Goal: Transaction & Acquisition: Purchase product/service

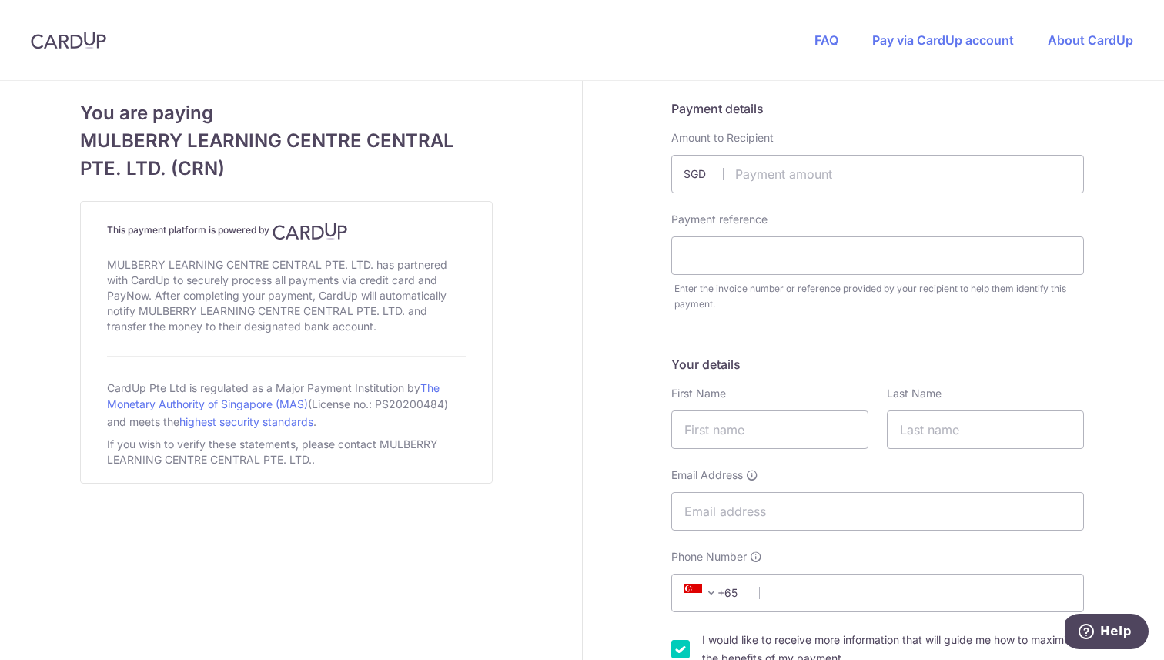
click at [54, 46] on img at bounding box center [68, 40] width 75 height 18
click at [813, 174] on input "text" at bounding box center [877, 174] width 413 height 38
click at [781, 254] on input "text" at bounding box center [877, 255] width 413 height 38
type input "2441.60"
type input "i"
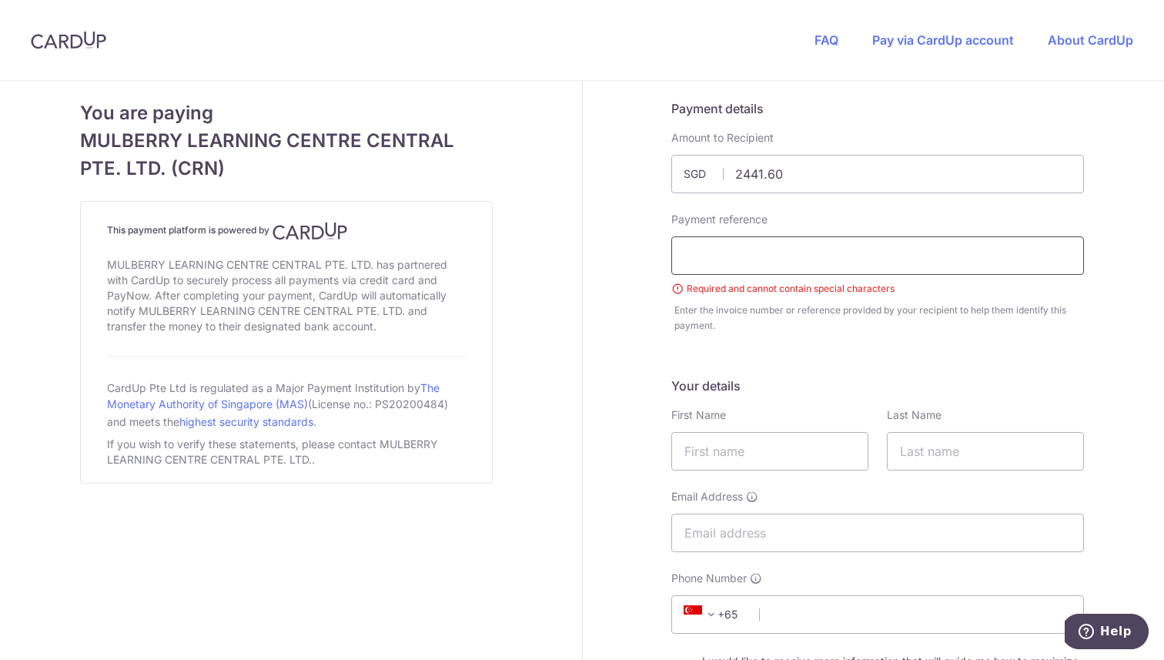
click at [769, 259] on input "text" at bounding box center [877, 255] width 413 height 38
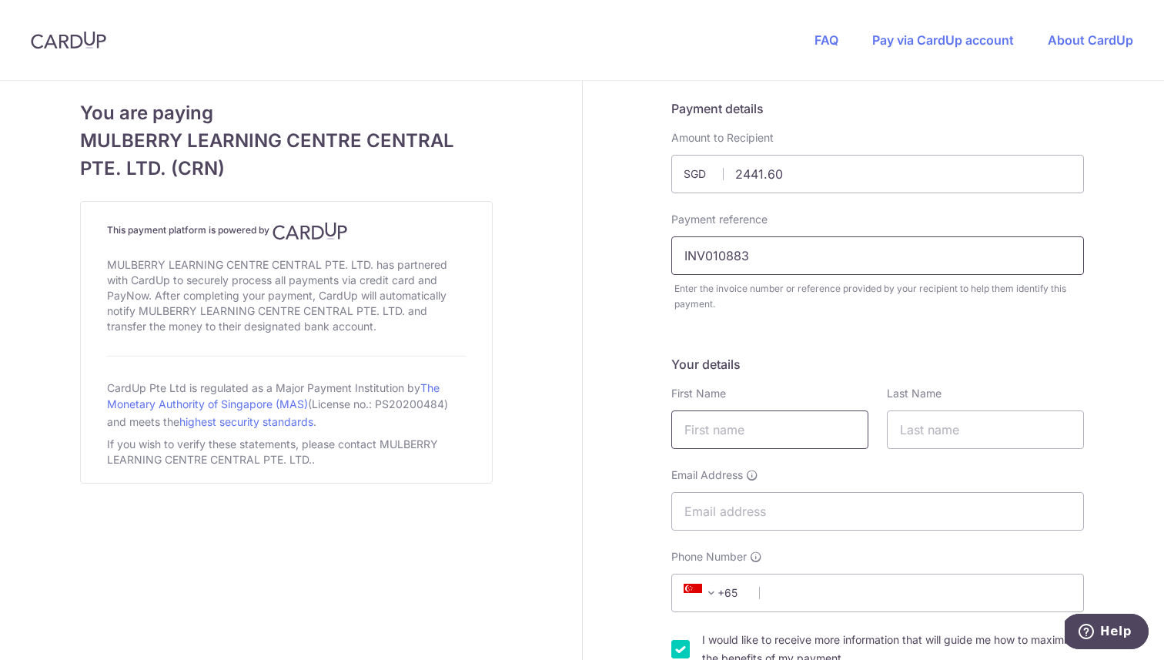
type input "INV010883"
click at [774, 418] on input "text" at bounding box center [769, 429] width 197 height 38
click at [751, 429] on input "text" at bounding box center [769, 429] width 197 height 38
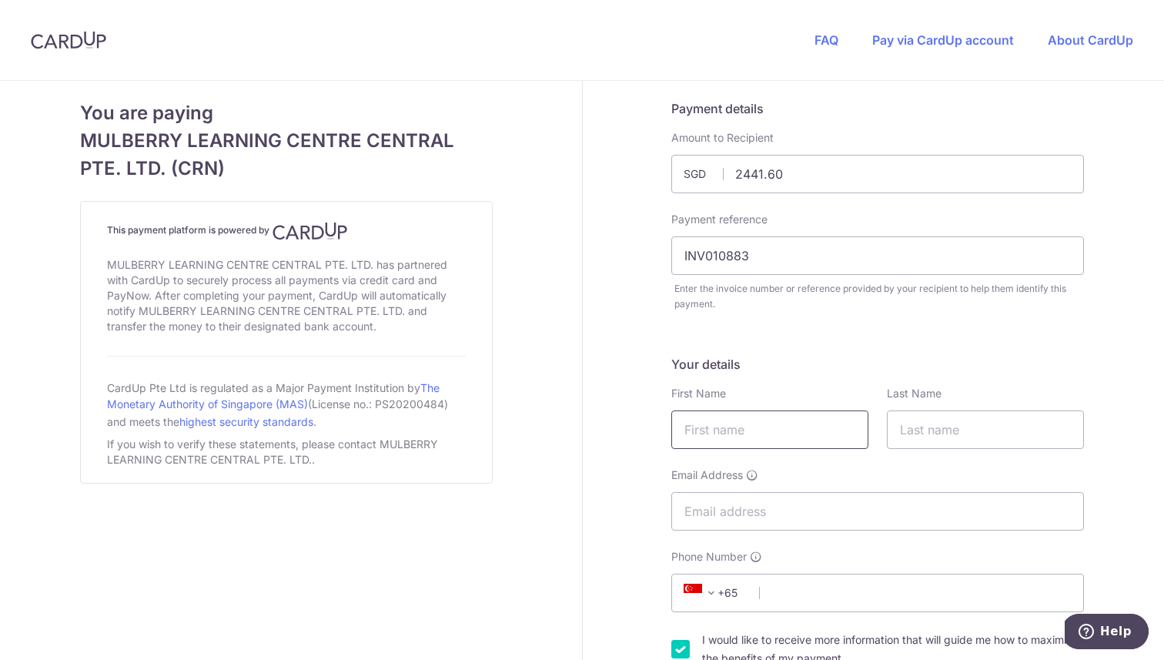
click at [723, 422] on input "text" at bounding box center [769, 429] width 197 height 38
click at [727, 252] on input "INV010883" at bounding box center [877, 255] width 413 height 38
click at [710, 426] on input "text" at bounding box center [769, 429] width 197 height 38
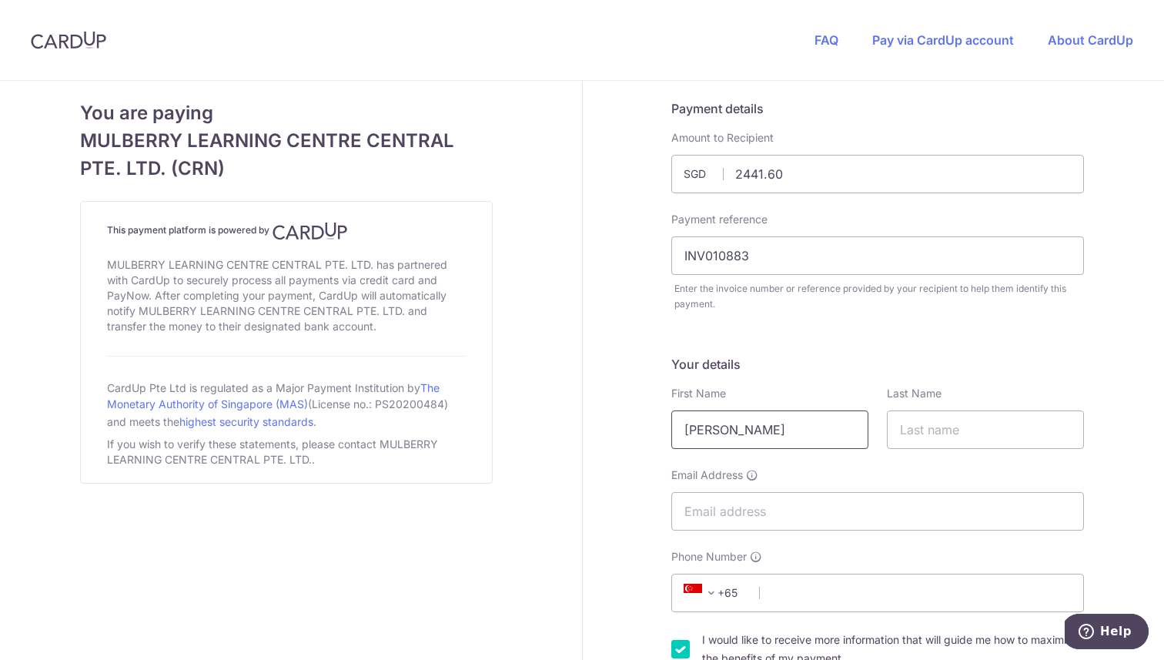
type input "David"
type input "Galera"
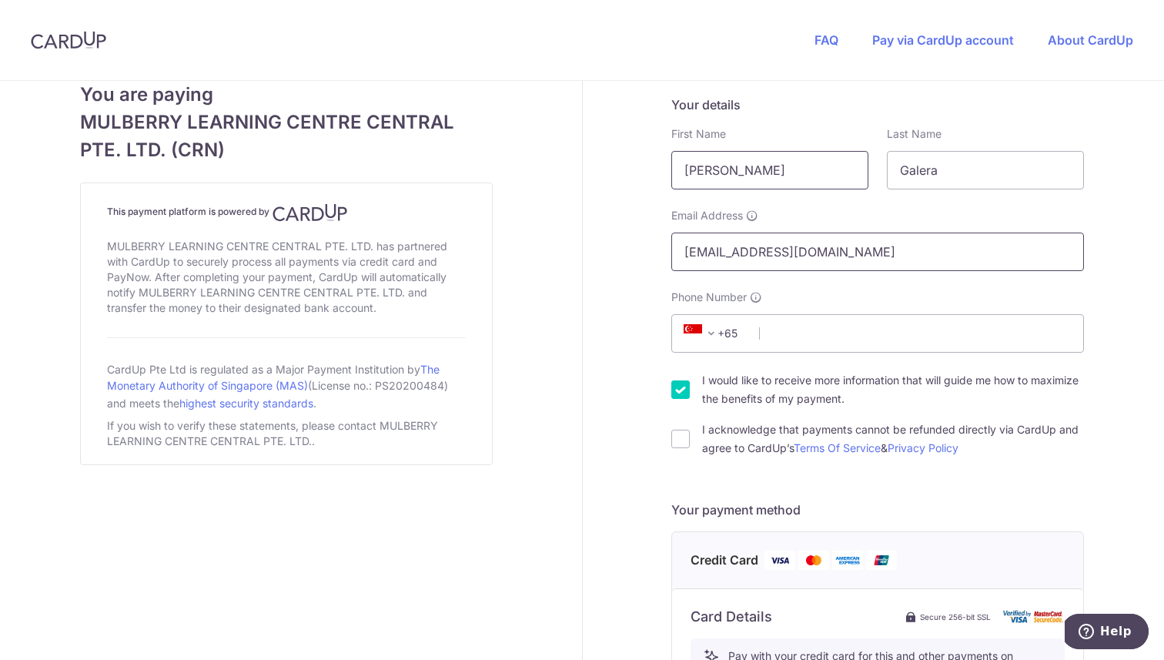
scroll to position [262, 0]
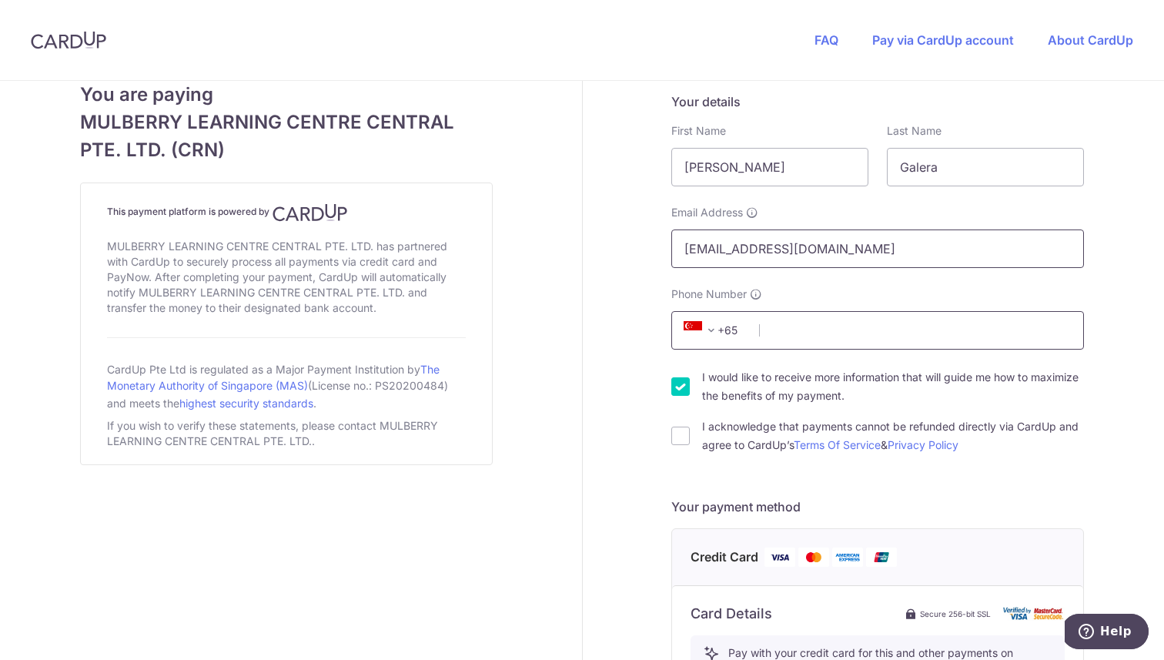
type input "[EMAIL_ADDRESS][DOMAIN_NAME]"
click at [817, 327] on input "Phone Number" at bounding box center [877, 330] width 413 height 38
type input "96500317"
click at [680, 429] on input "I acknowledge that payments cannot be refunded directly via CardUp and agree to…" at bounding box center [680, 435] width 18 height 18
checkbox input "true"
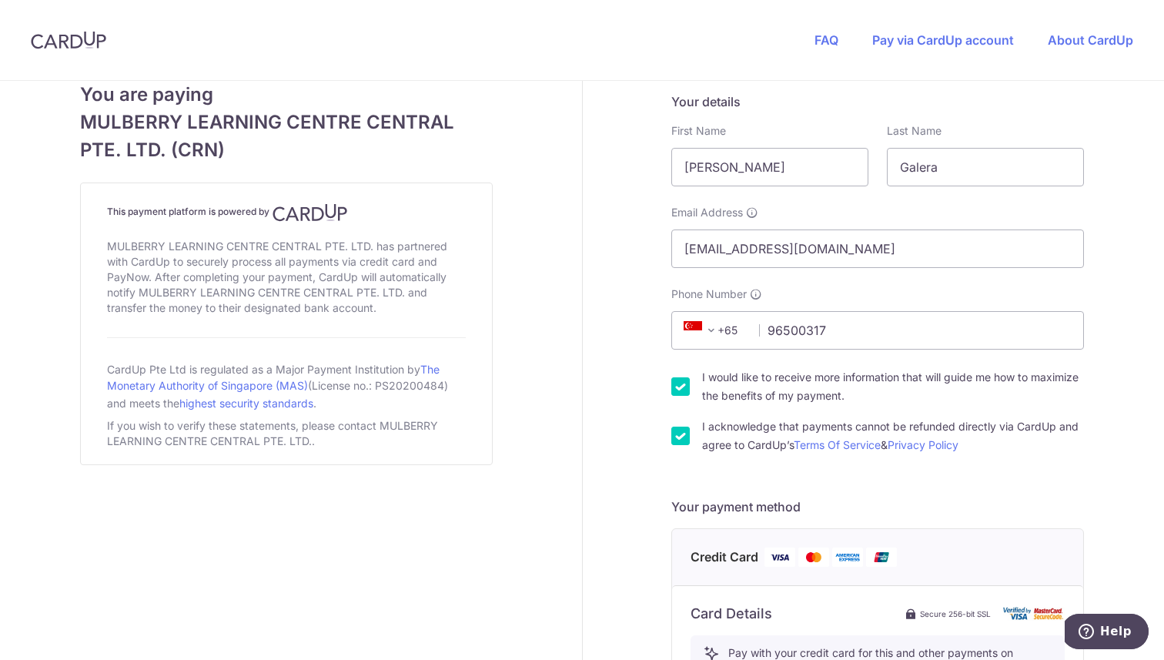
click at [680, 392] on input "I would like to receive more information that will guide me how to maximize the…" at bounding box center [680, 386] width 18 height 18
checkbox input "false"
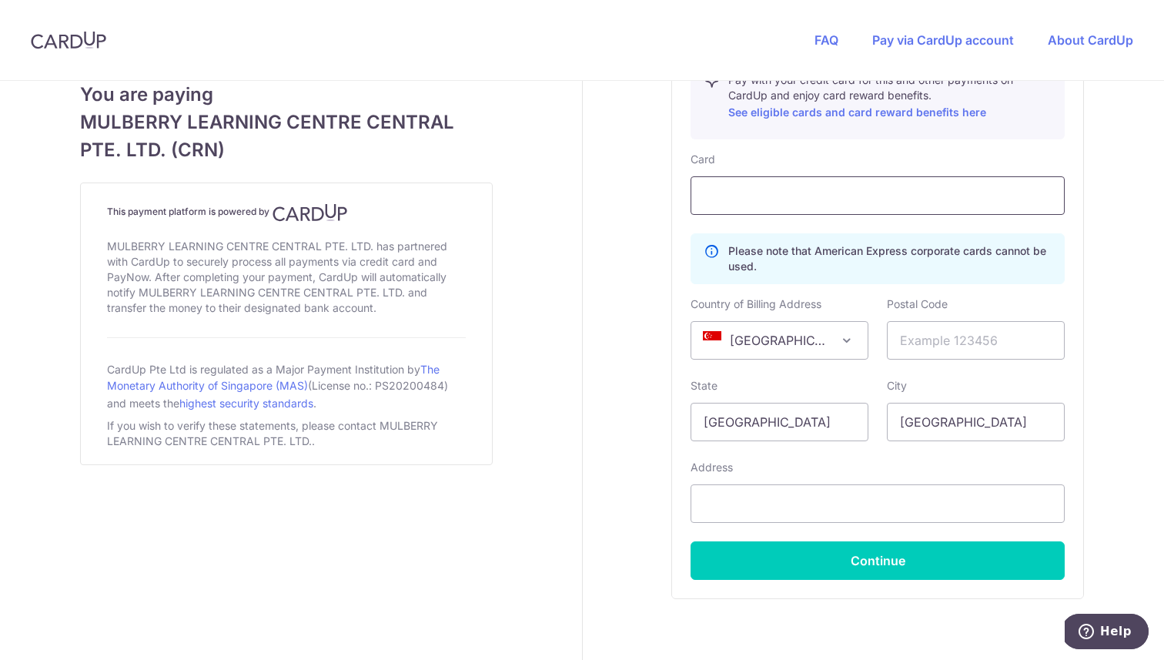
scroll to position [849, 0]
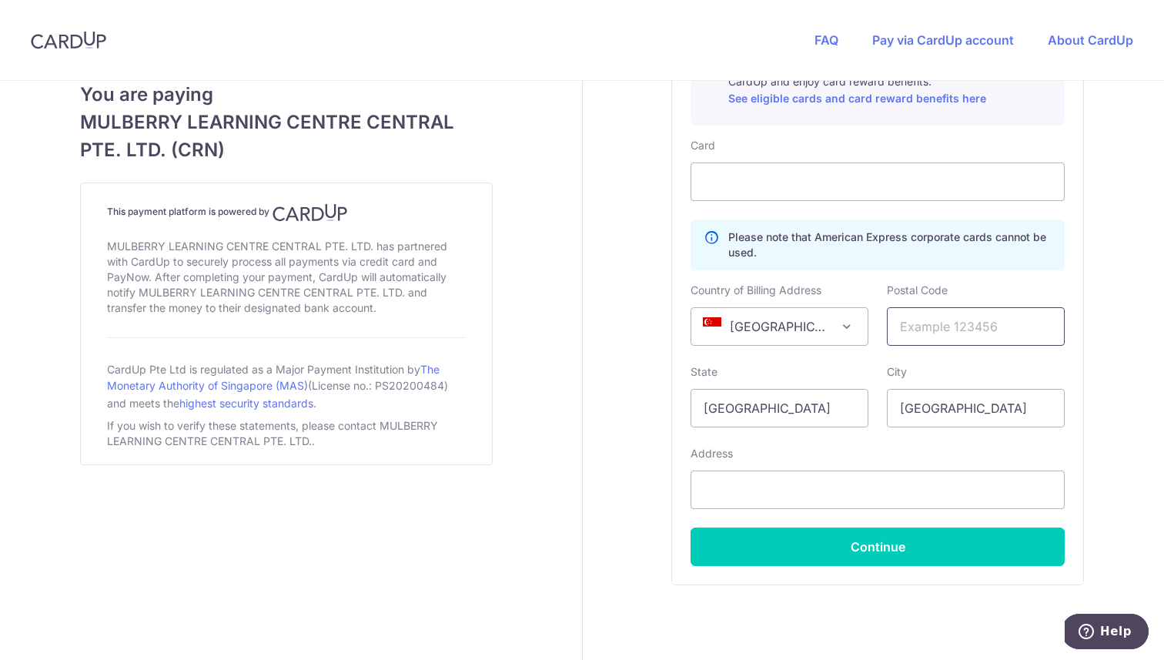
click at [985, 316] on input "text" at bounding box center [976, 326] width 178 height 38
paste input "309421"
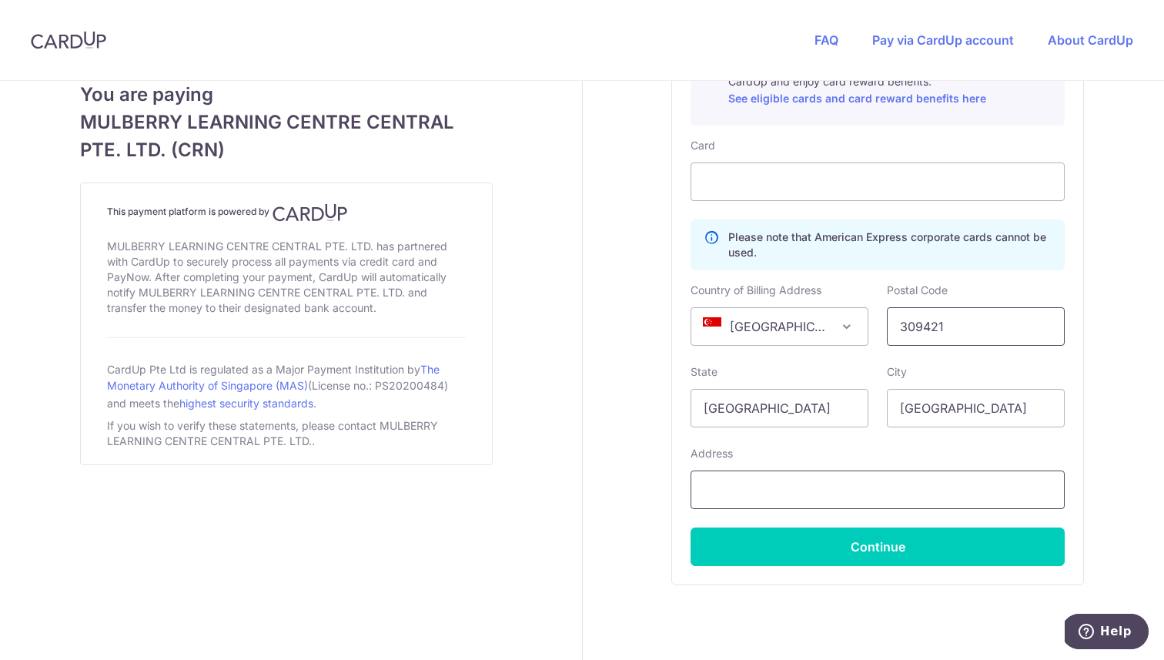
type input "309421"
click at [805, 494] on input "text" at bounding box center [877, 489] width 374 height 38
paste input "18 Dunearn Road"
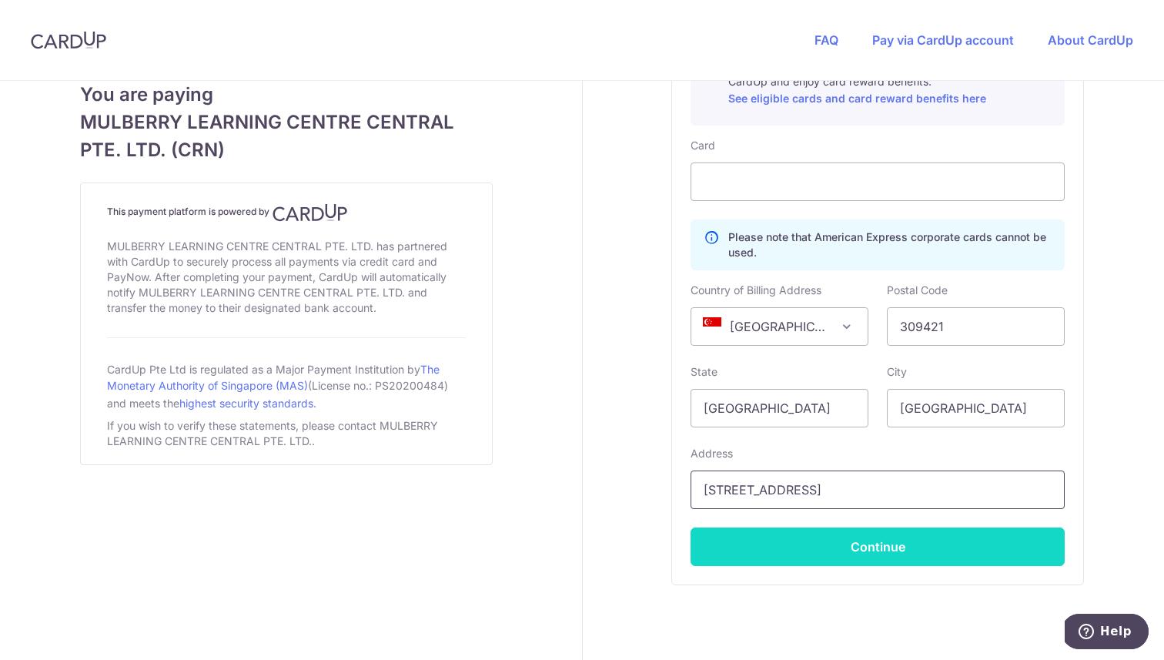
type input "18 Dunearn Road"
click at [885, 546] on button "Continue" at bounding box center [877, 546] width 374 height 38
type input "**** 2615"
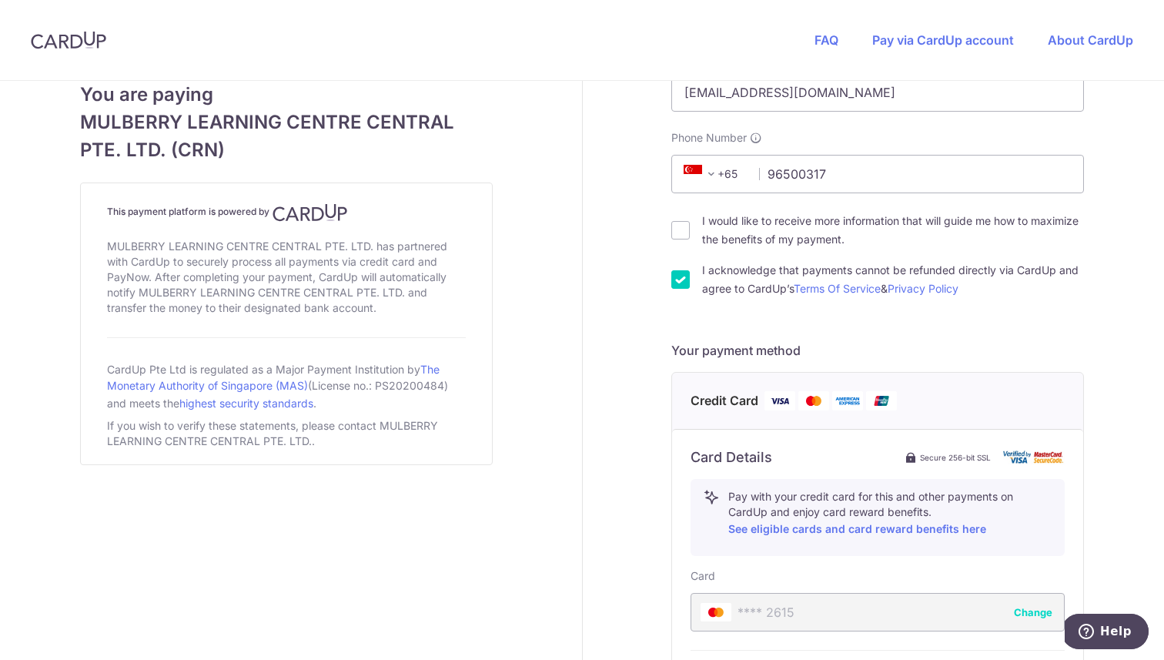
scroll to position [684, 0]
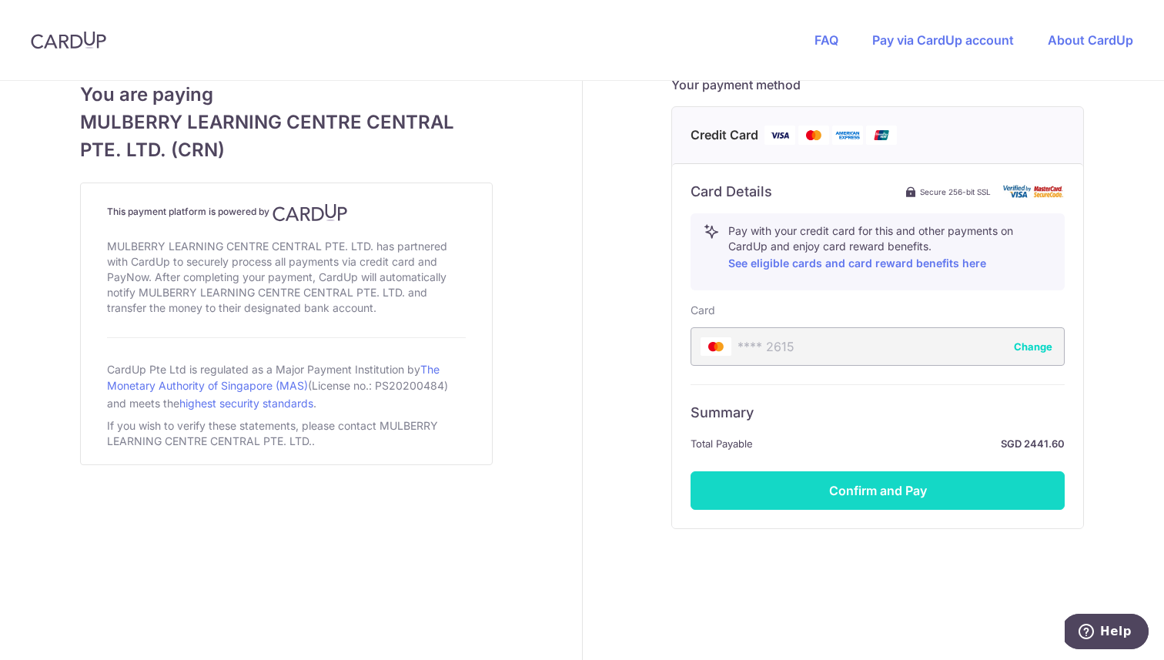
click at [921, 475] on button "Confirm and Pay" at bounding box center [877, 490] width 374 height 38
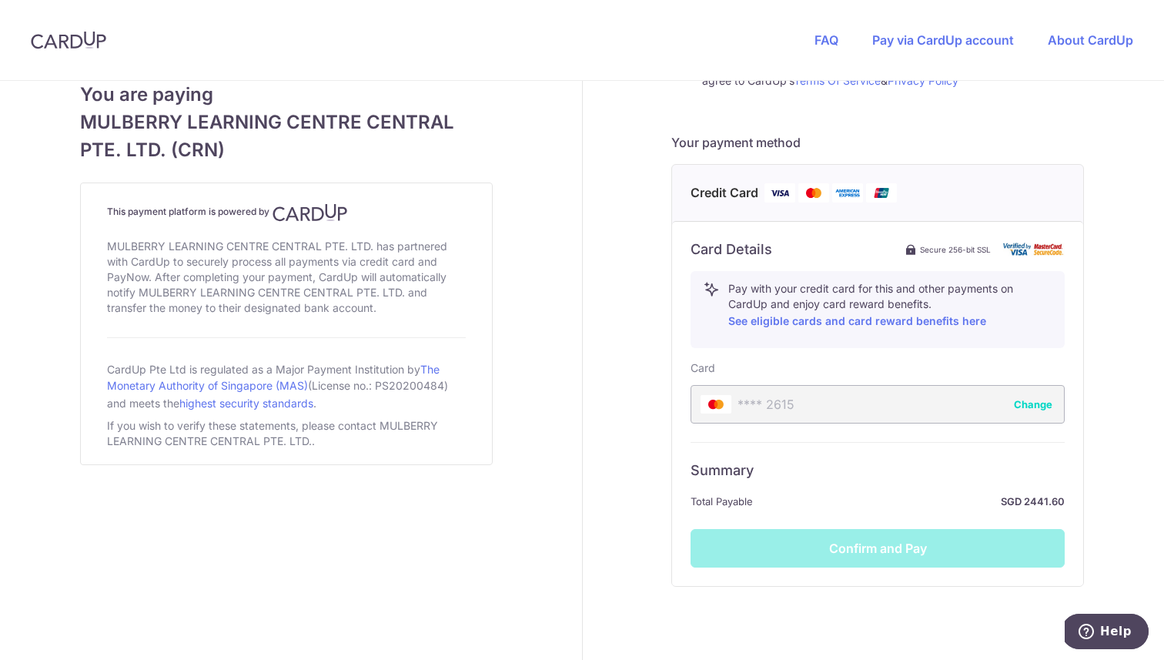
scroll to position [630, 0]
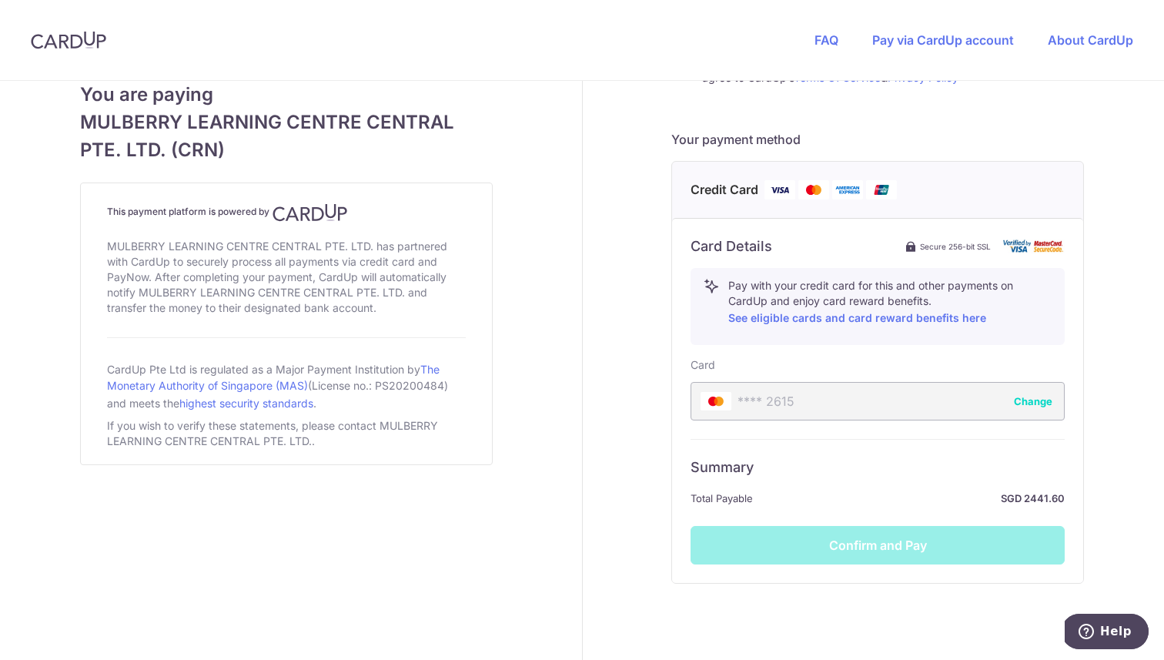
click at [860, 539] on div "Summary Total Payable SGD 2441.60 Confirm and Pay" at bounding box center [877, 501] width 374 height 125
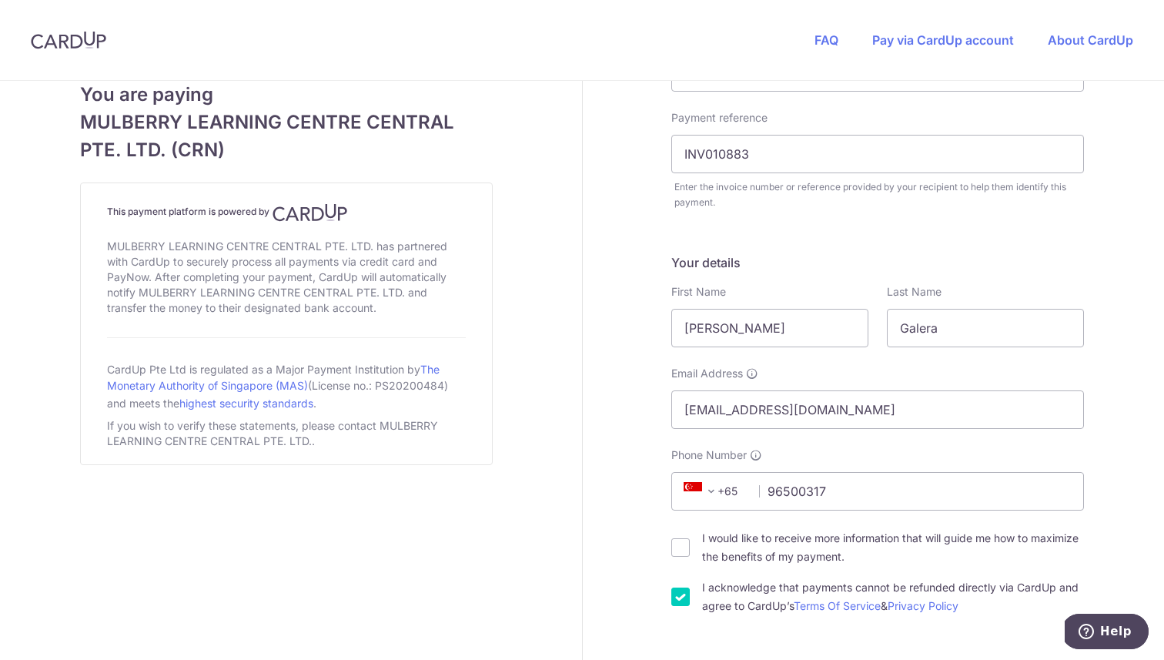
scroll to position [0, 0]
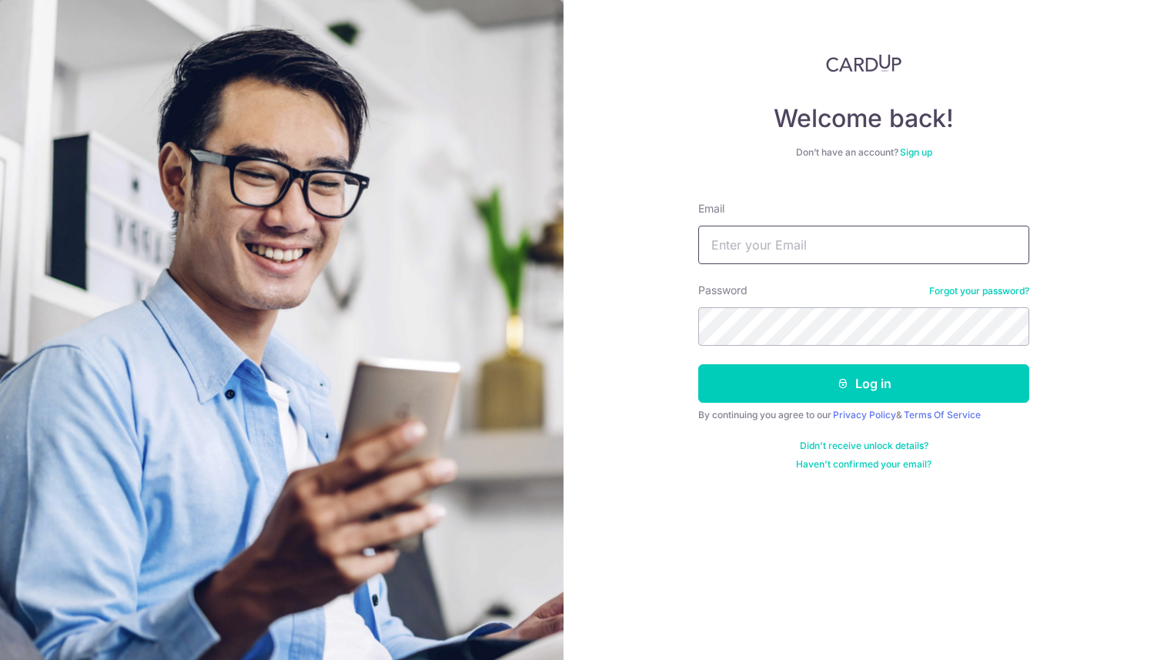
type input "[EMAIL_ADDRESS][DOMAIN_NAME]"
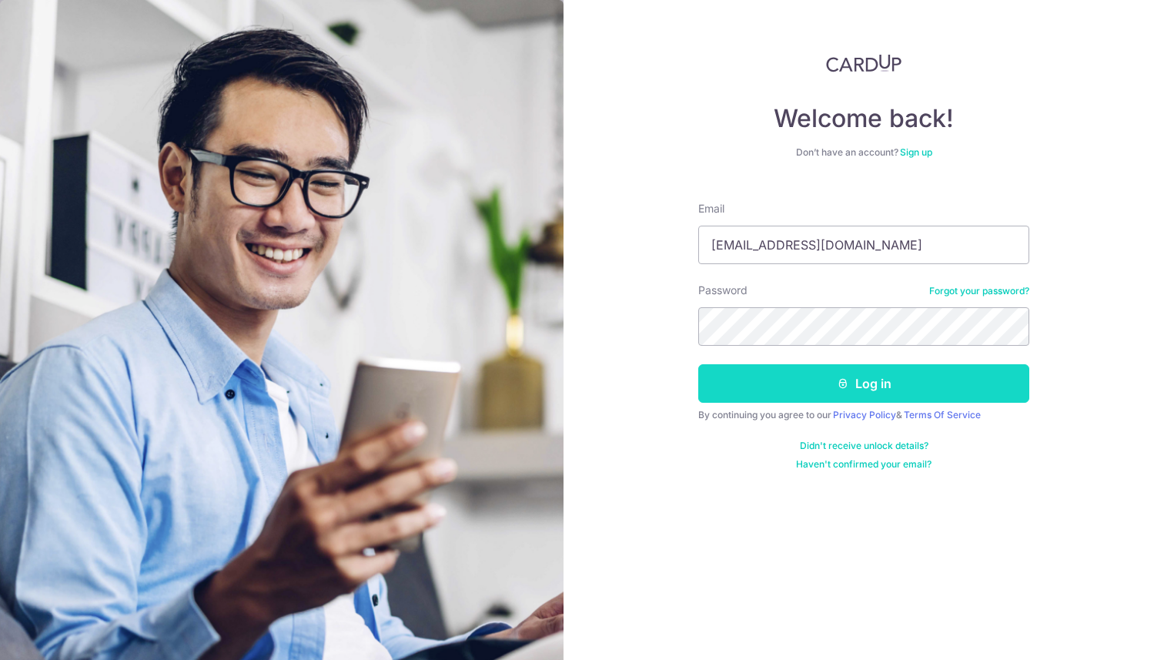
click at [881, 371] on button "Log in" at bounding box center [863, 383] width 331 height 38
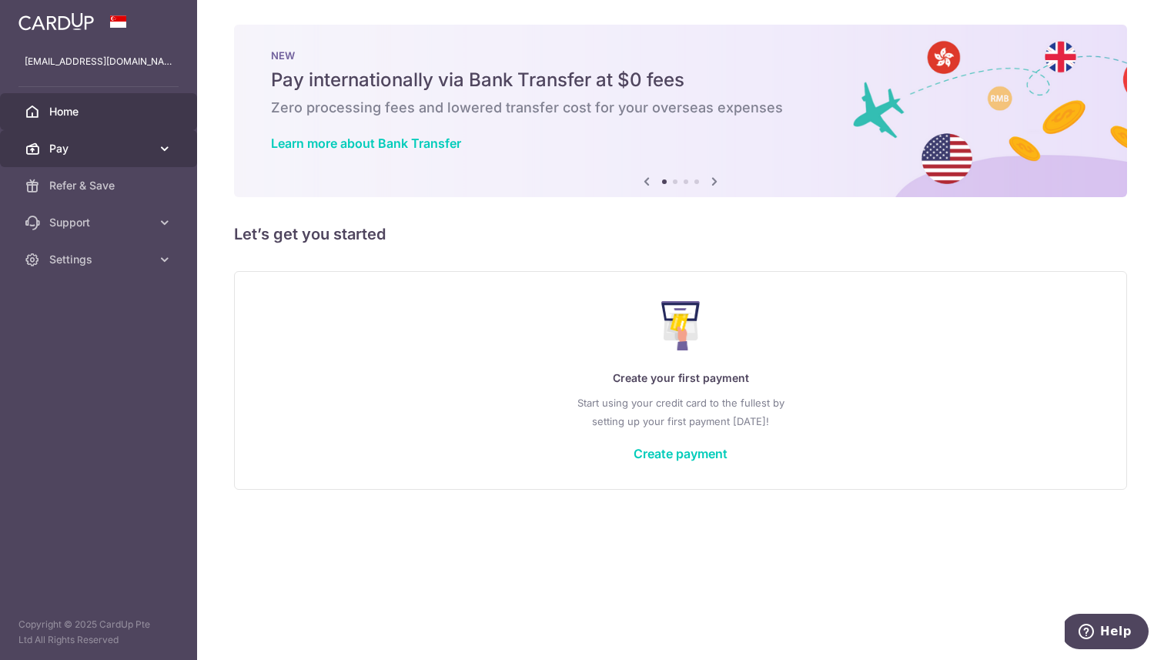
click at [59, 142] on span "Pay" at bounding box center [100, 148] width 102 height 15
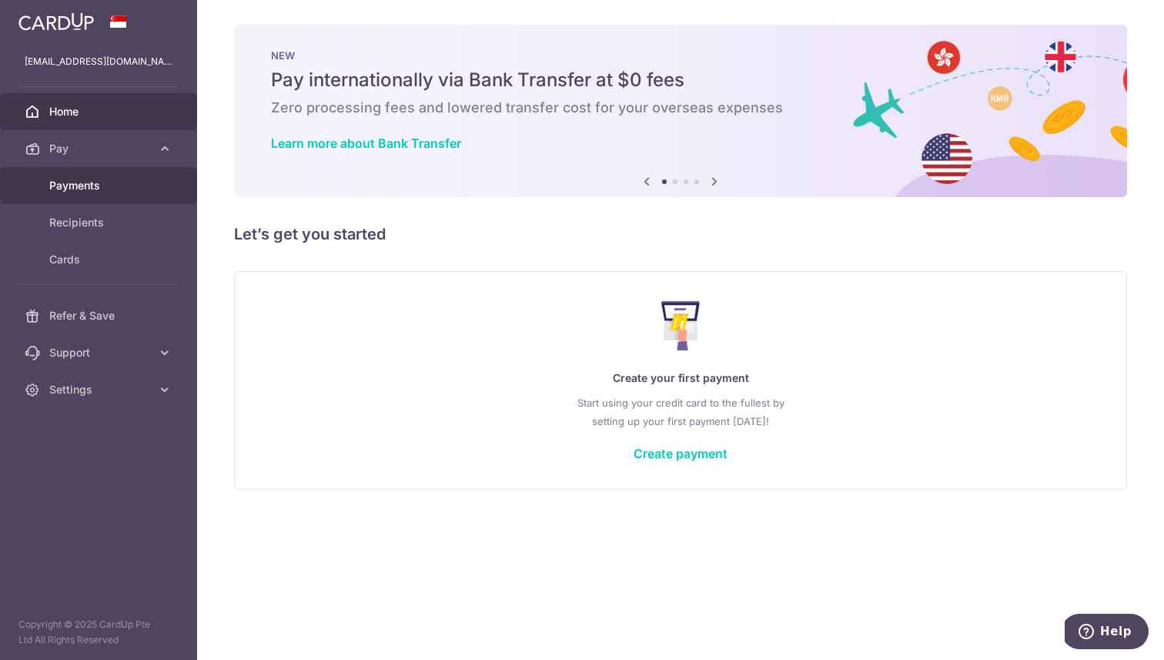
click at [60, 186] on span "Payments" at bounding box center [100, 185] width 102 height 15
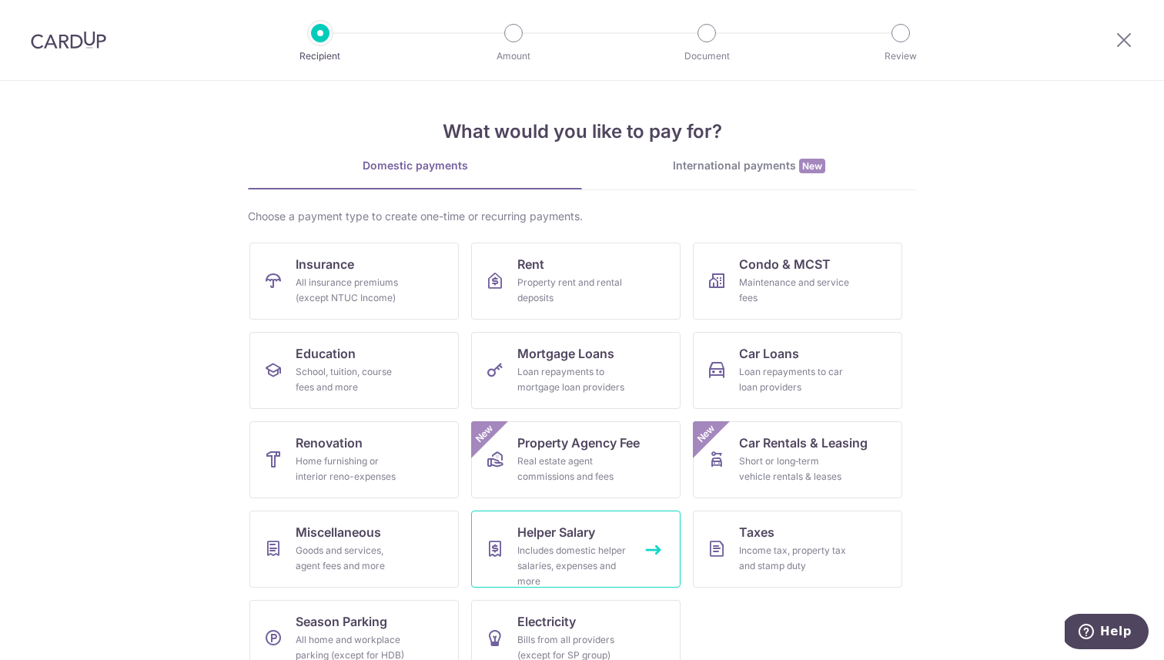
click at [533, 550] on div "Includes domestic helper salaries, expenses and more" at bounding box center [572, 566] width 111 height 46
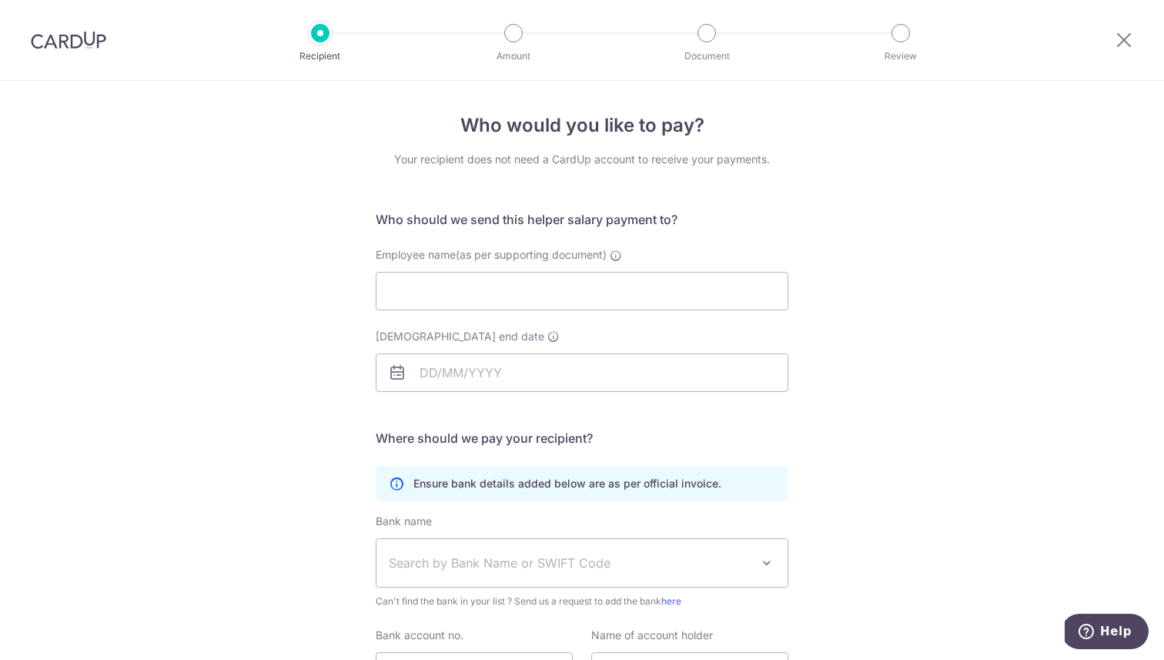
scroll to position [154, 0]
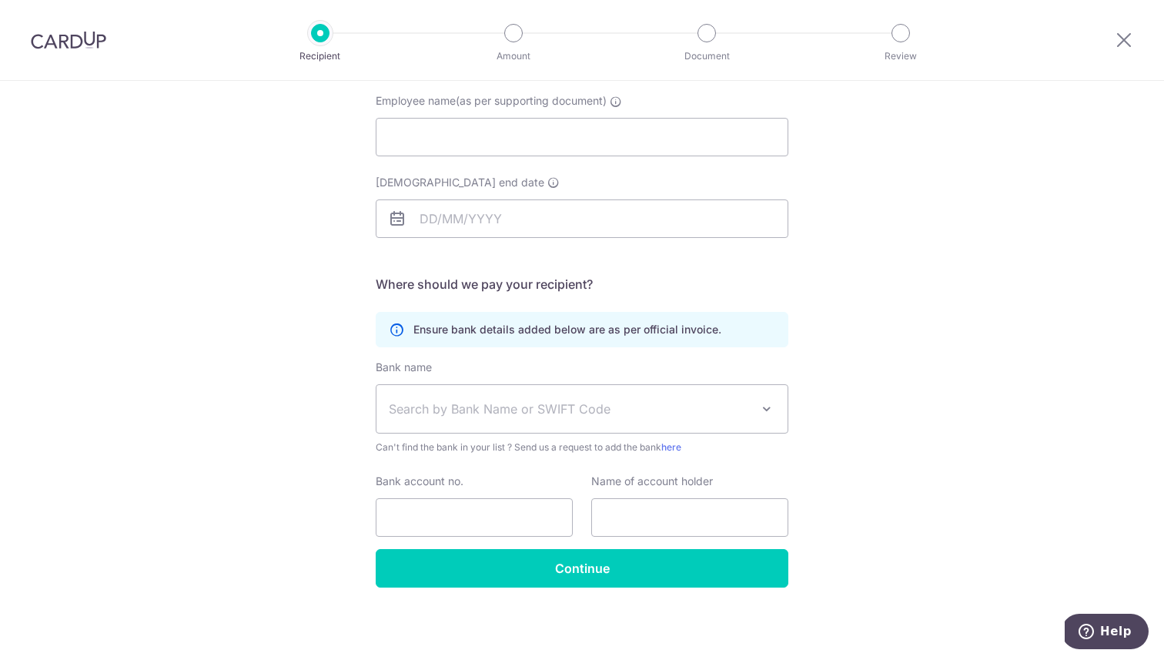
click at [458, 405] on span "Search by Bank Name or SWIFT Code" at bounding box center [570, 408] width 362 height 18
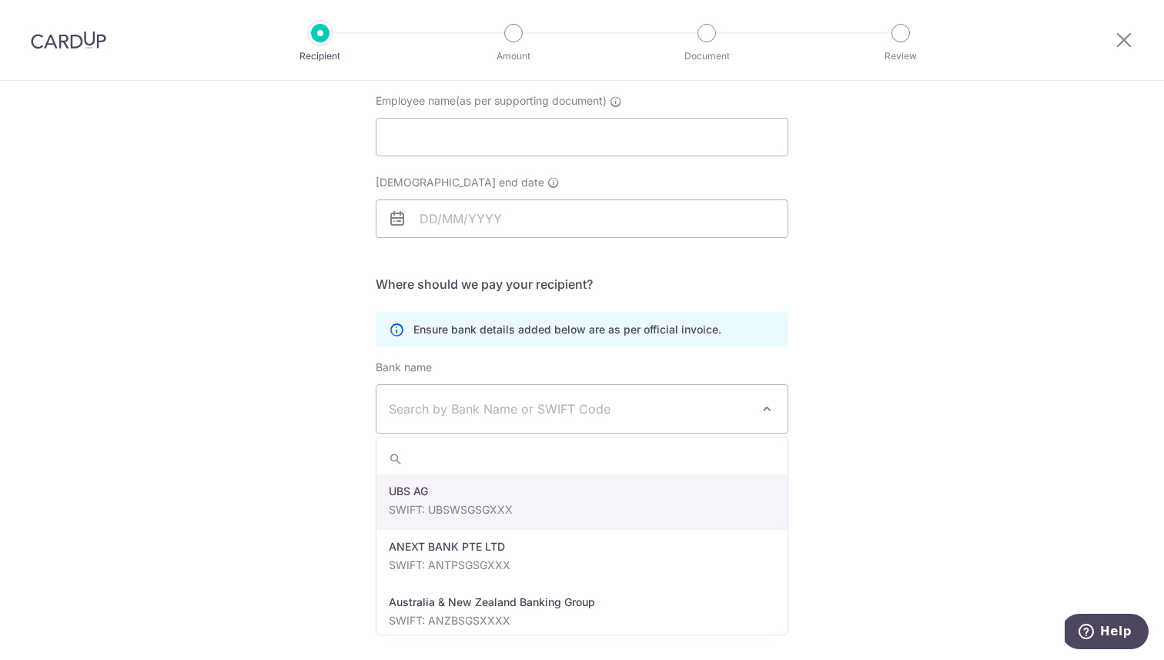
click at [334, 373] on div "Who would you like to pay? Your recipient does not need a CardUp account to rec…" at bounding box center [582, 293] width 1164 height 733
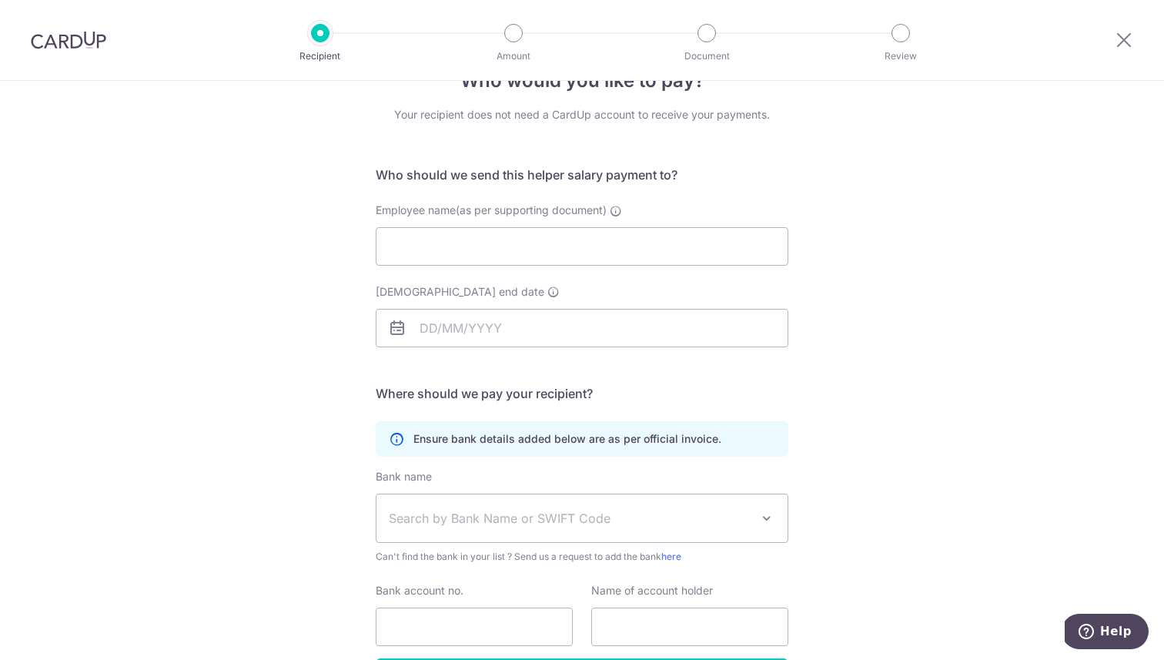
scroll to position [0, 0]
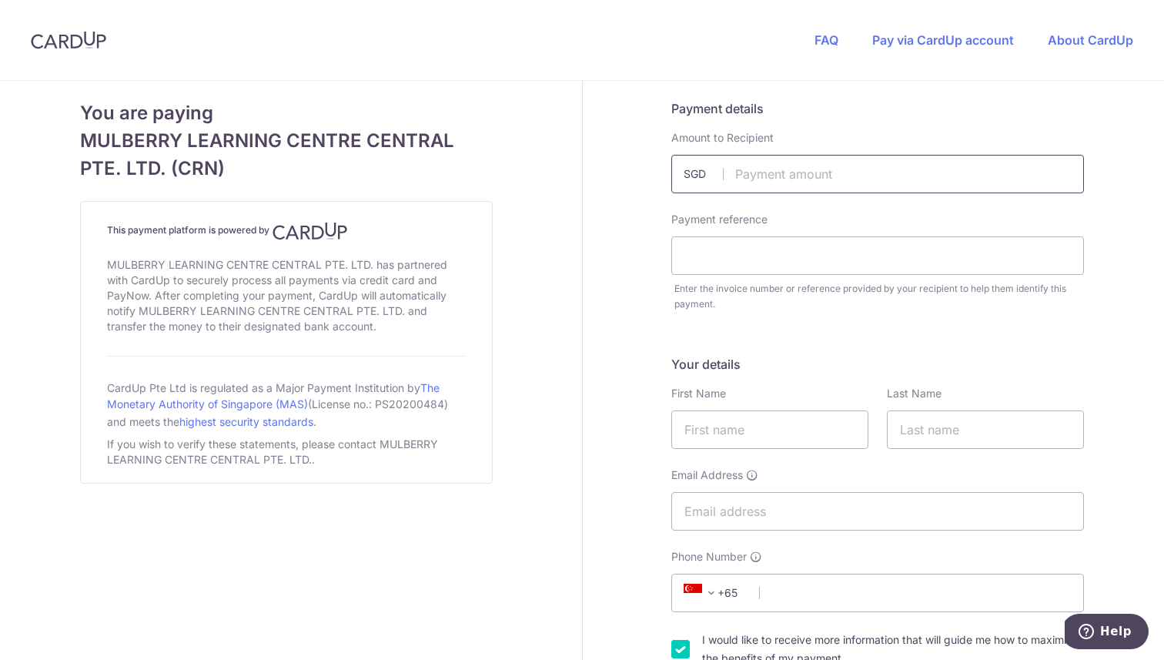
click at [800, 165] on input "text" at bounding box center [877, 174] width 413 height 38
type input "111.18"
click at [814, 253] on input "text" at bounding box center [877, 255] width 413 height 38
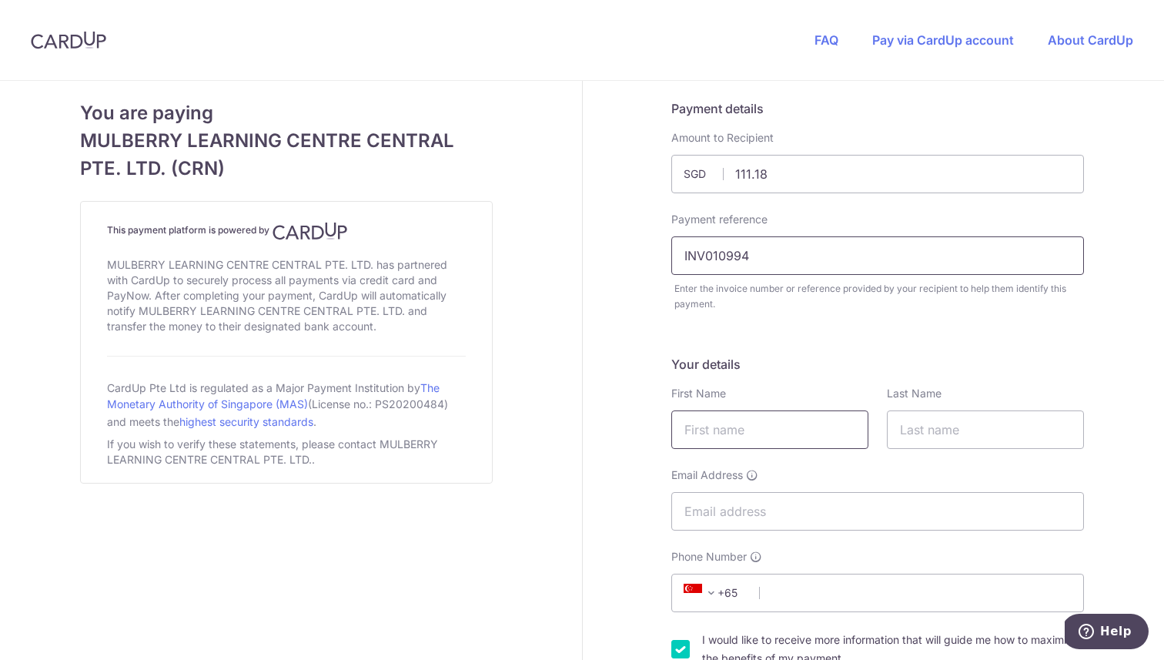
type input "INV010994"
click at [788, 433] on input "text" at bounding box center [769, 429] width 197 height 38
type input "David"
type input "Galera"
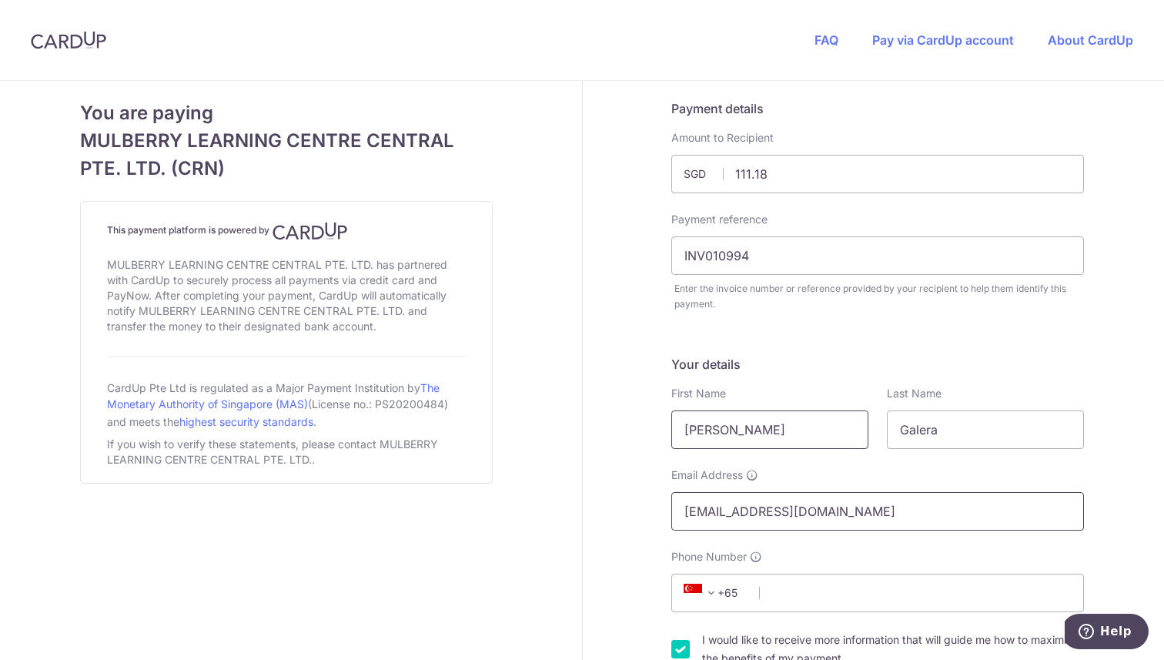
type input "dagaba7@gmail.com"
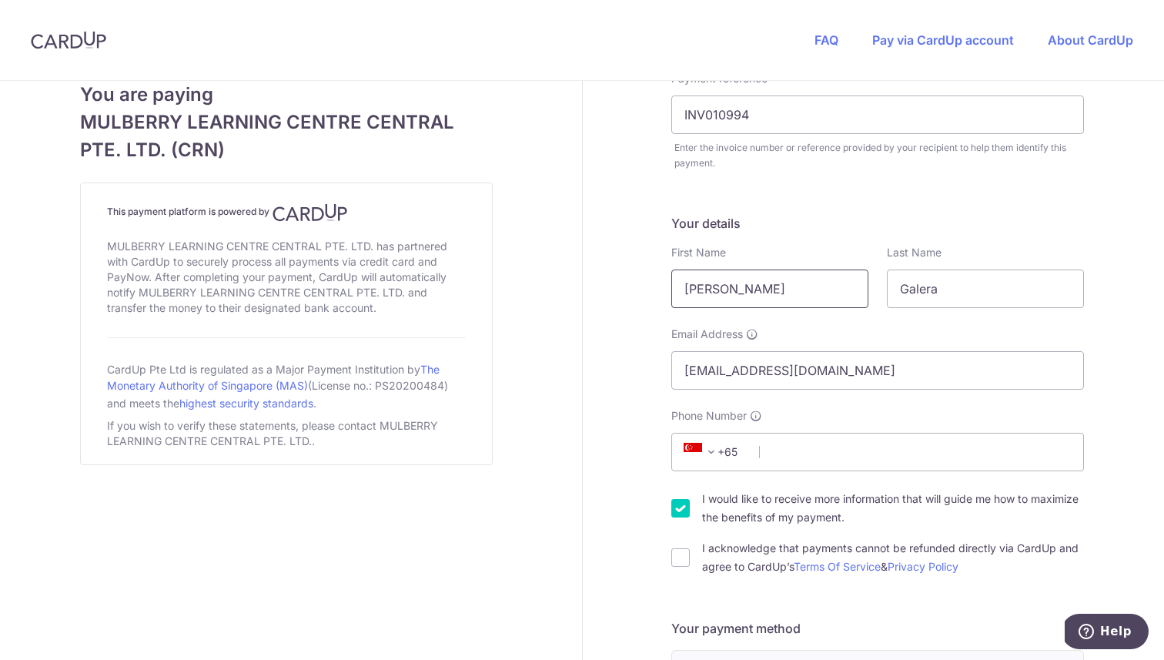
scroll to position [142, 0]
click at [821, 444] on input "Phone Number" at bounding box center [877, 450] width 413 height 38
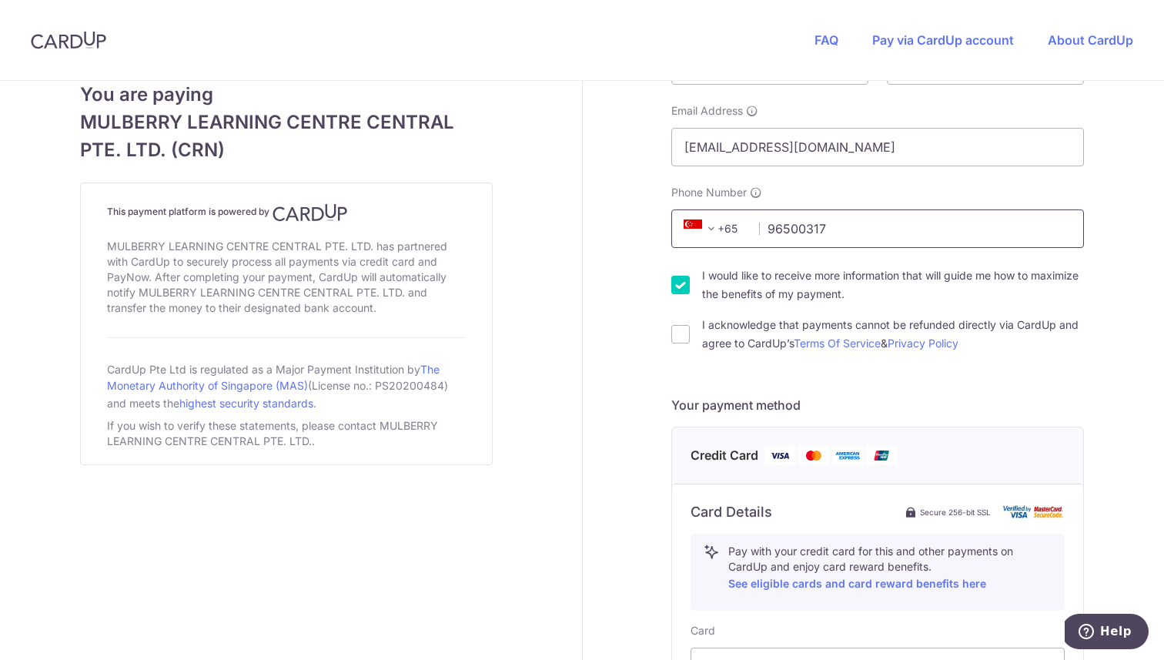
scroll to position [365, 0]
type input "96500317"
click at [683, 332] on input "I acknowledge that payments cannot be refunded directly via CardUp and agree to…" at bounding box center [680, 333] width 18 height 18
checkbox input "true"
click at [683, 281] on input "I would like to receive more information that will guide me how to maximize the…" at bounding box center [680, 284] width 18 height 18
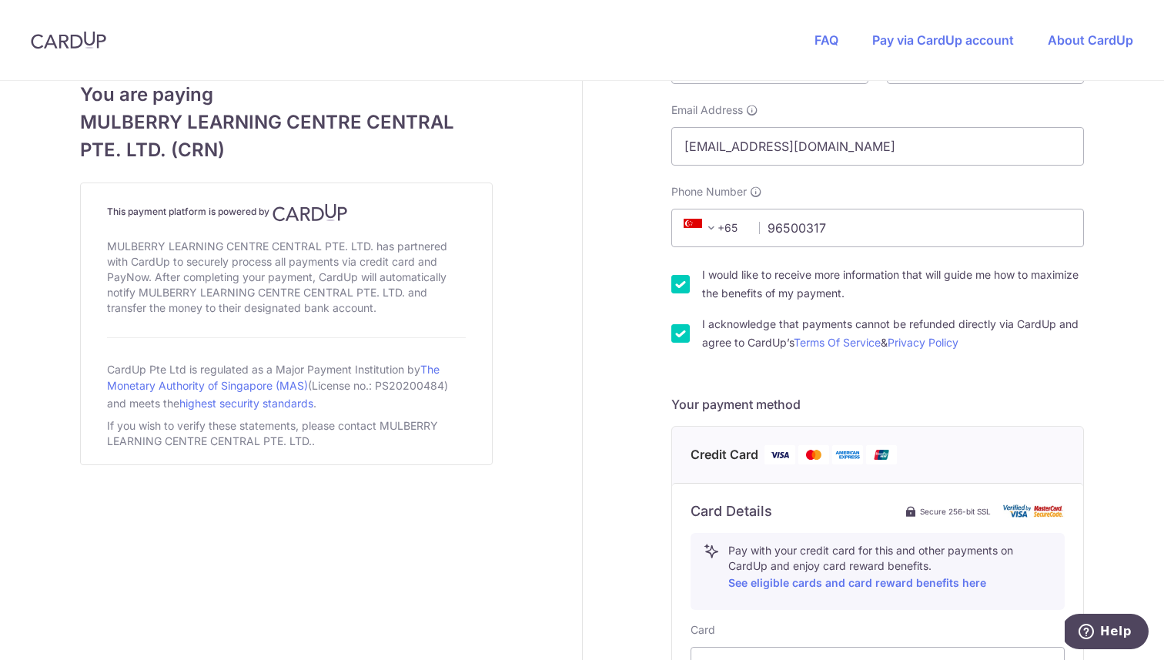
checkbox input "false"
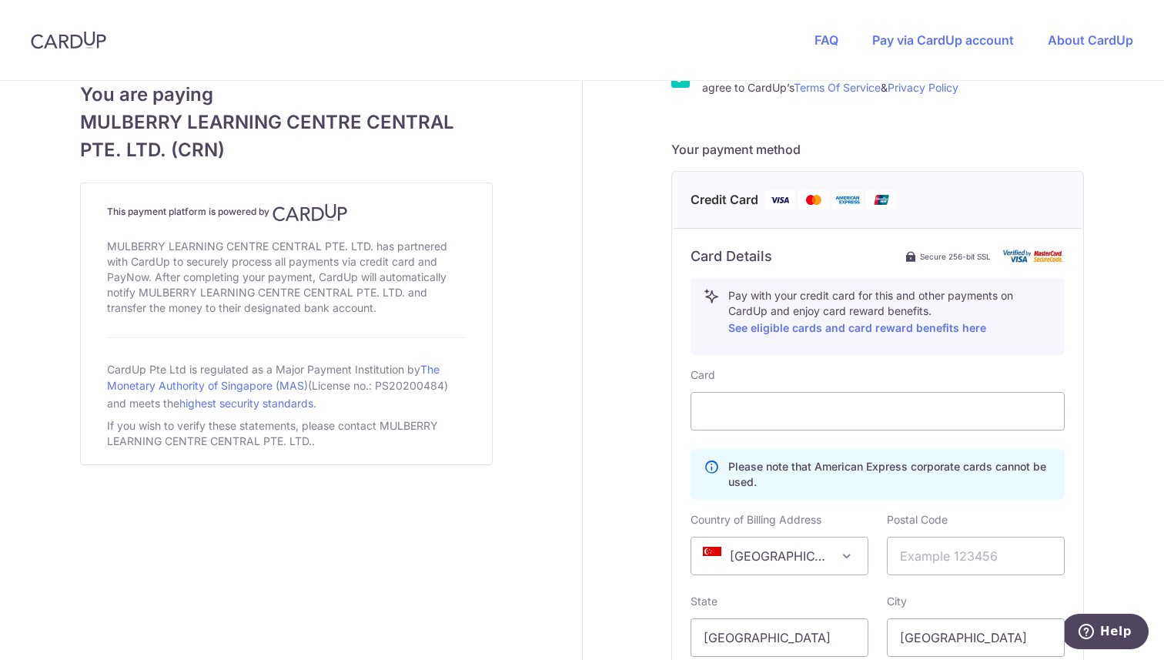
scroll to position [642, 0]
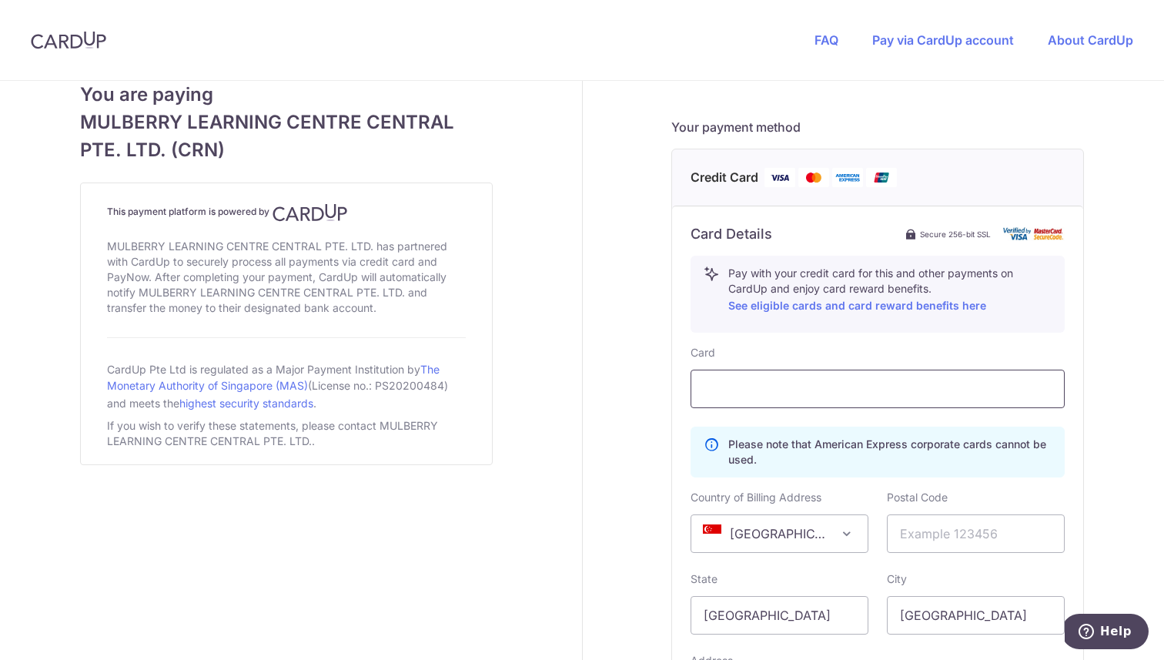
click at [747, 369] on div at bounding box center [877, 388] width 374 height 38
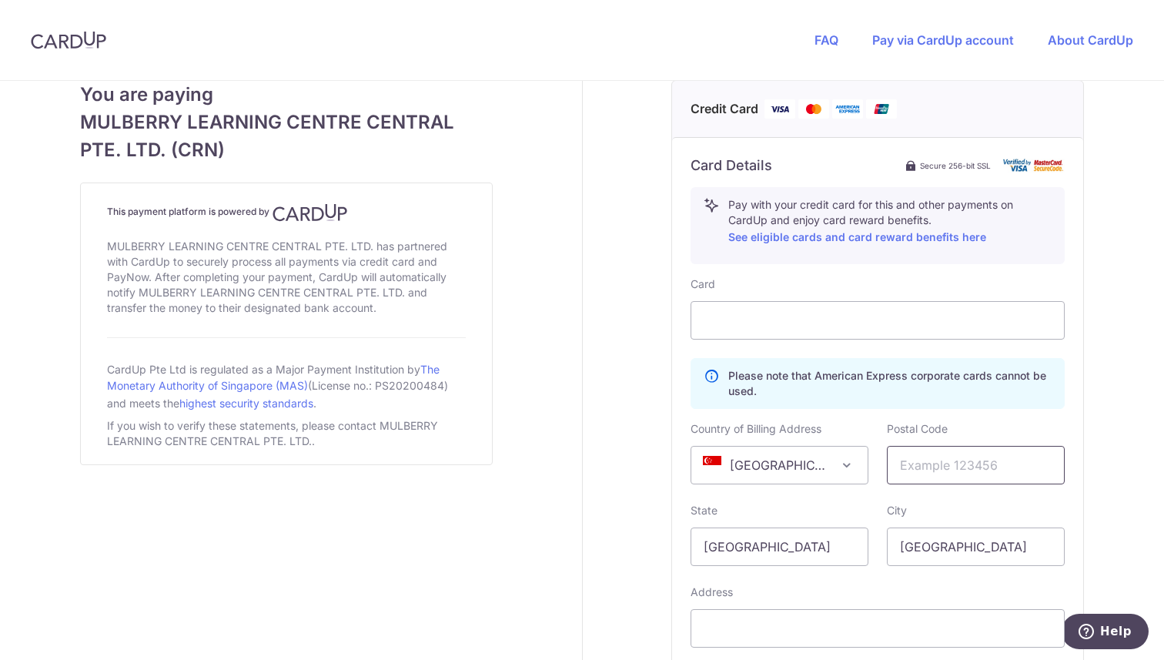
click at [940, 479] on input "text" at bounding box center [976, 465] width 178 height 38
click at [951, 458] on input "text" at bounding box center [976, 465] width 178 height 38
paste input "309421"
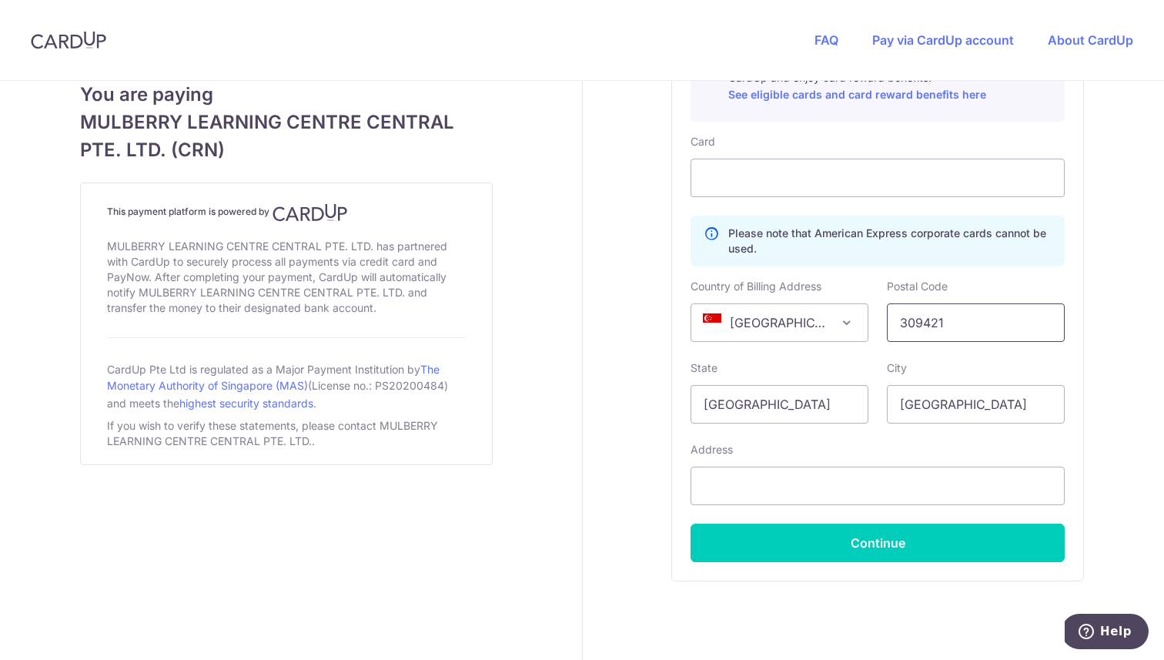
scroll to position [905, 0]
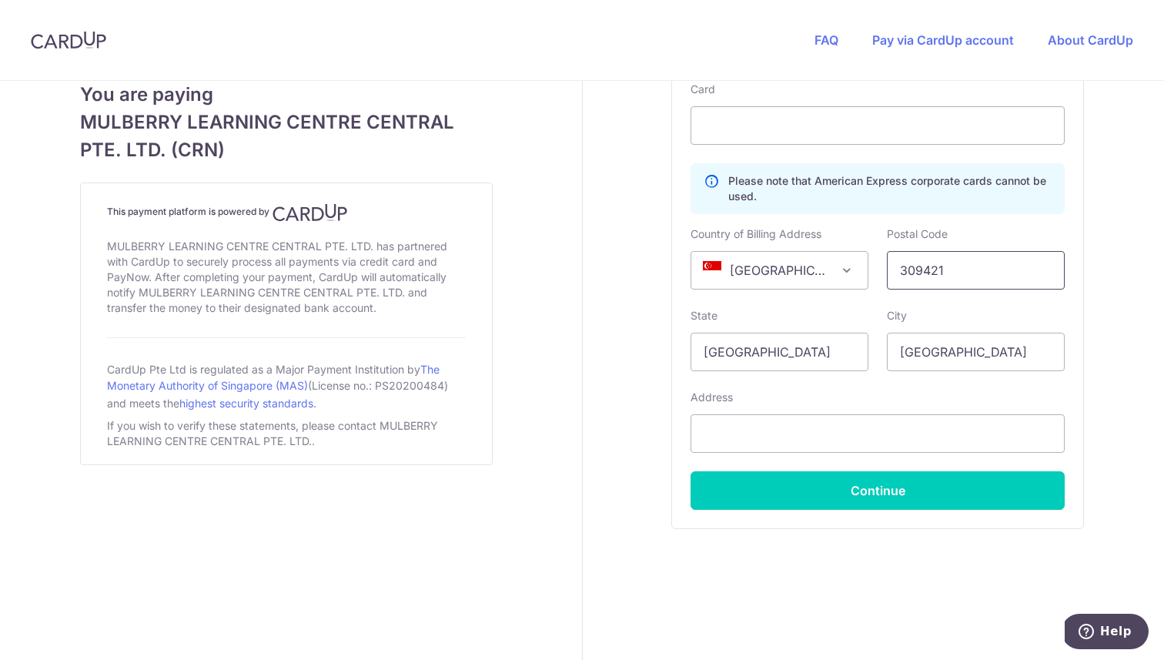
type input "309421"
click at [844, 439] on input "text" at bounding box center [877, 433] width 374 height 38
paste input "18 Dunearn Road"
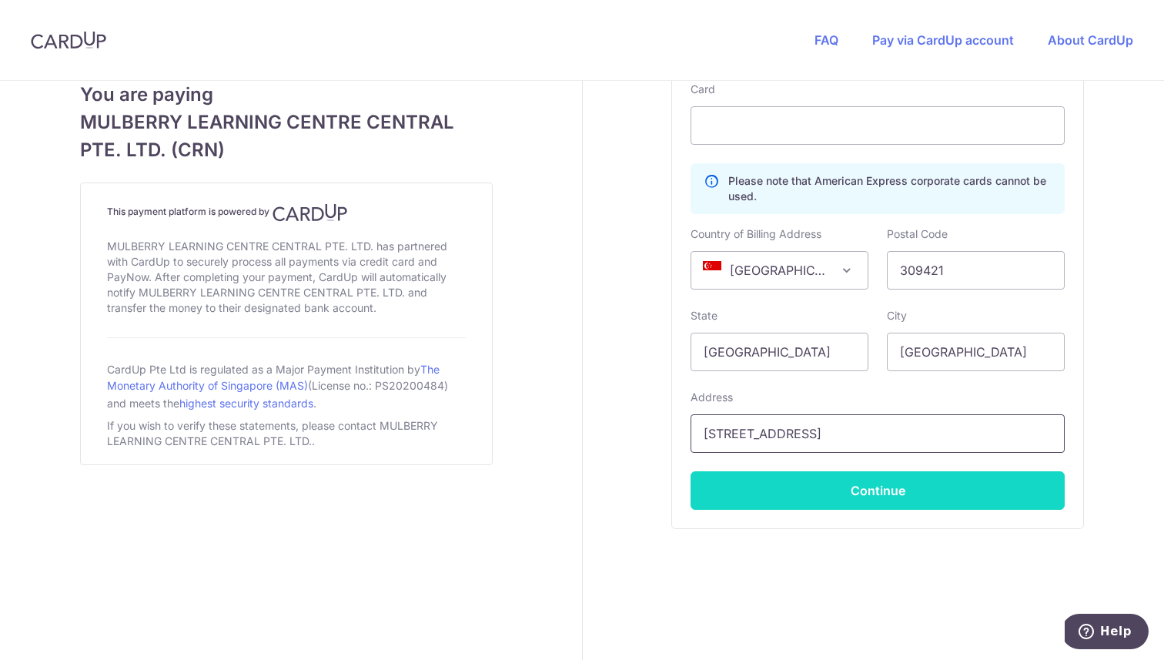
type input "18 Dunearn Road"
click at [902, 486] on button "Continue" at bounding box center [877, 490] width 374 height 38
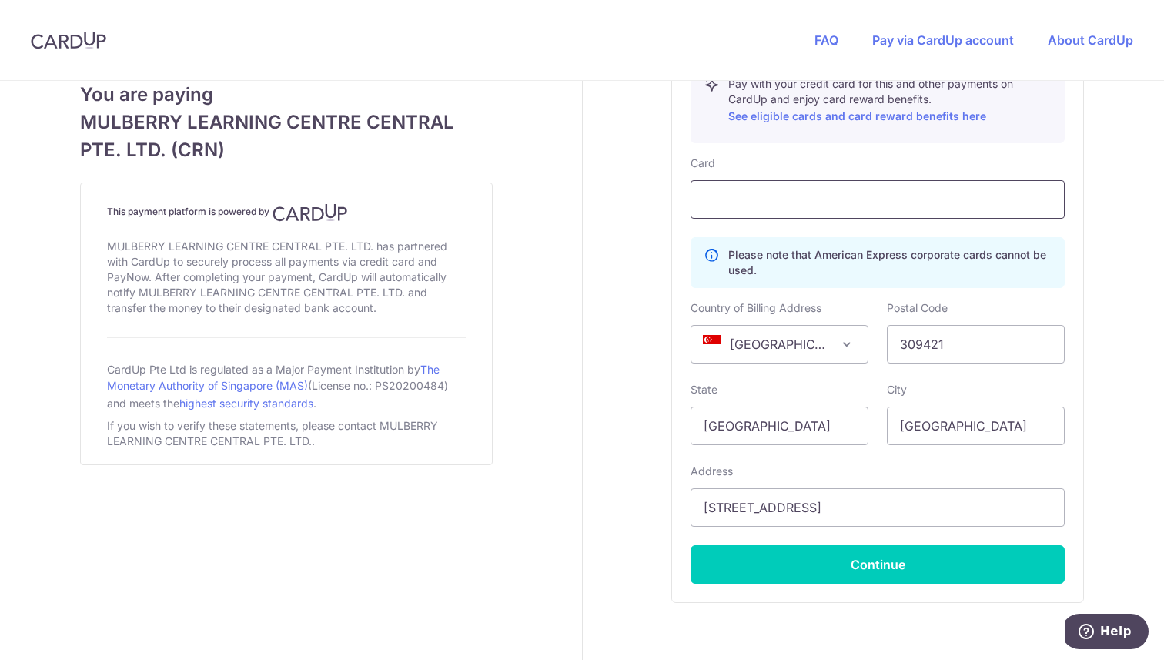
scroll to position [873, 0]
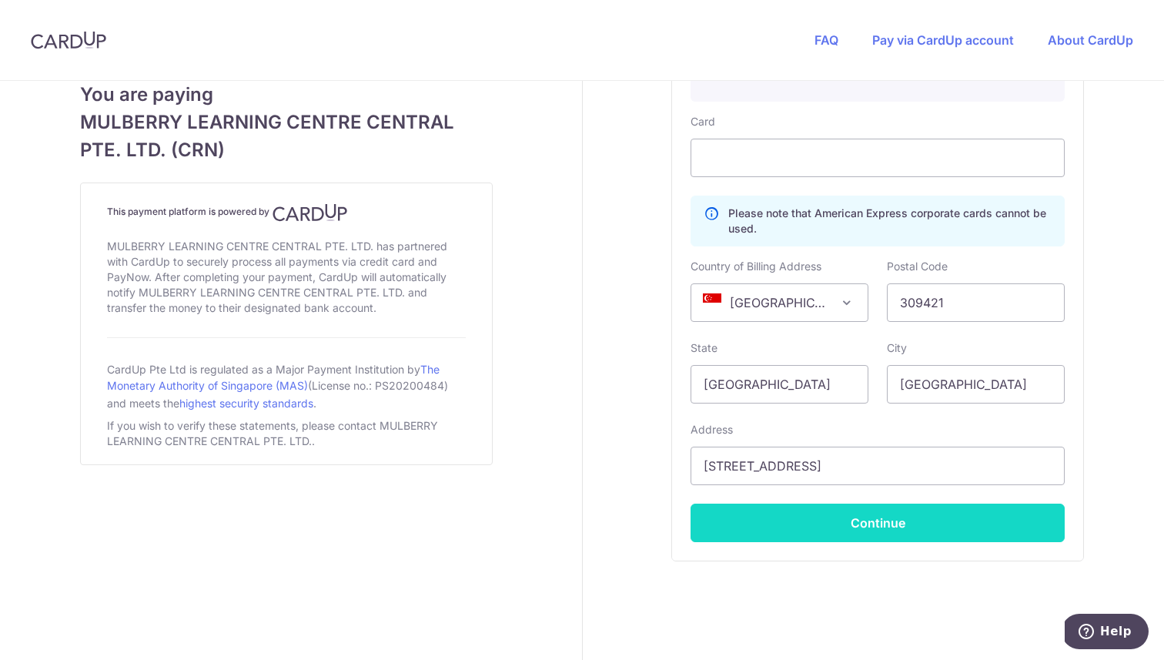
click at [872, 521] on button "Continue" at bounding box center [877, 522] width 374 height 38
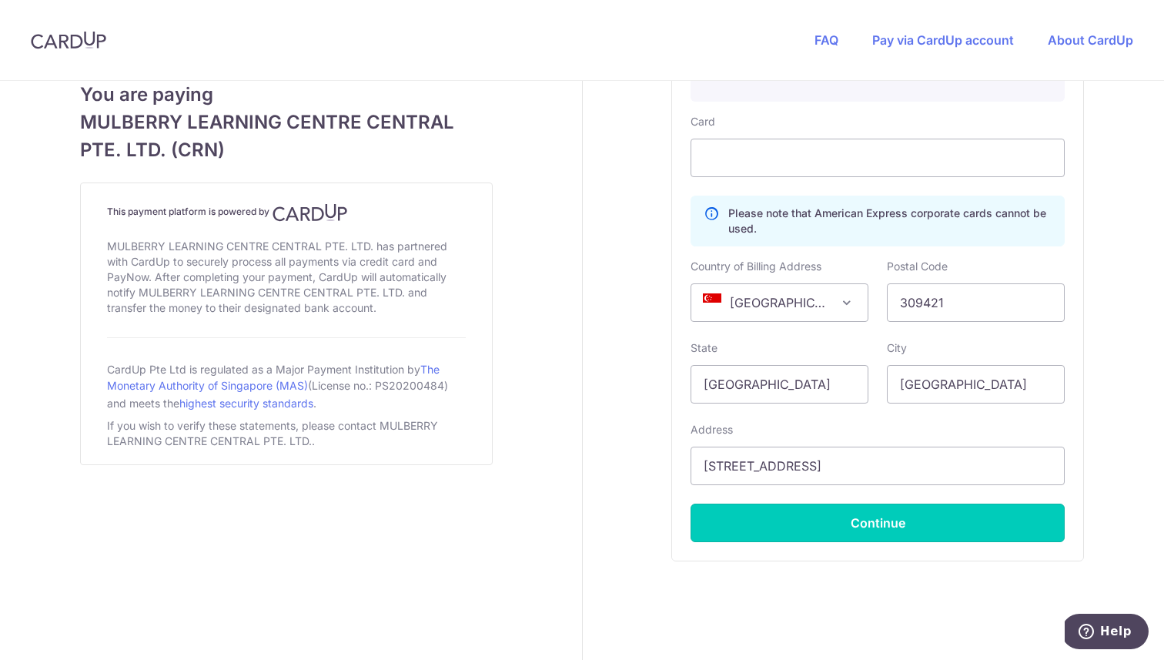
type input "**** 2615"
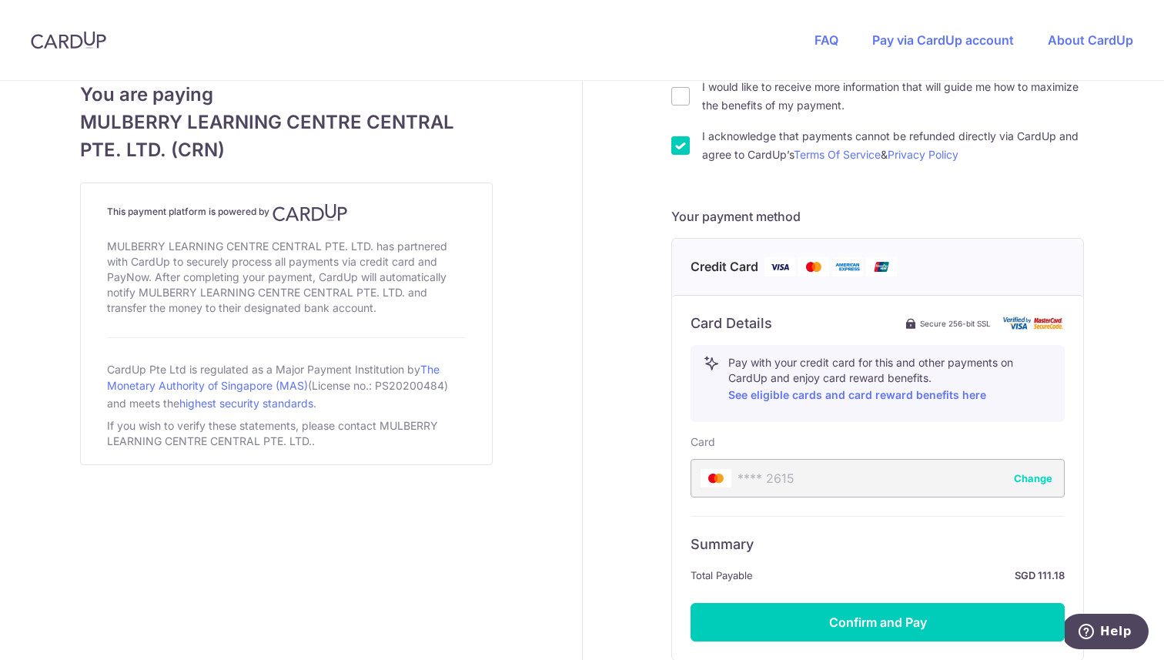
scroll to position [684, 0]
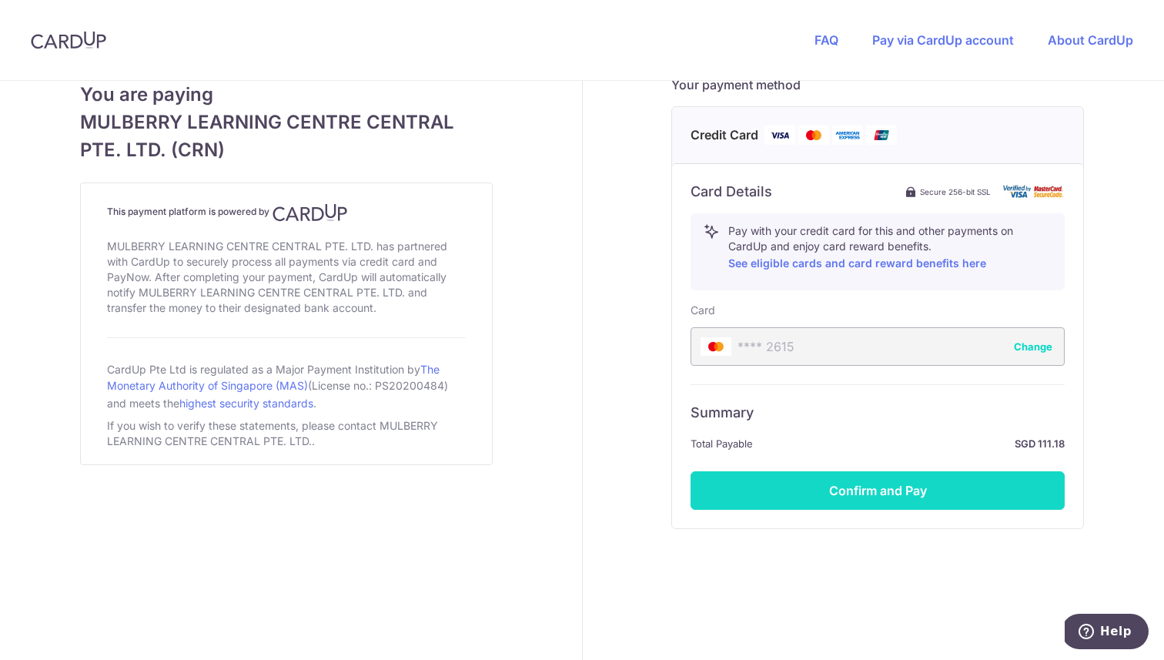
click at [895, 482] on button "Confirm and Pay" at bounding box center [877, 490] width 374 height 38
